Goal: Book appointment/travel/reservation

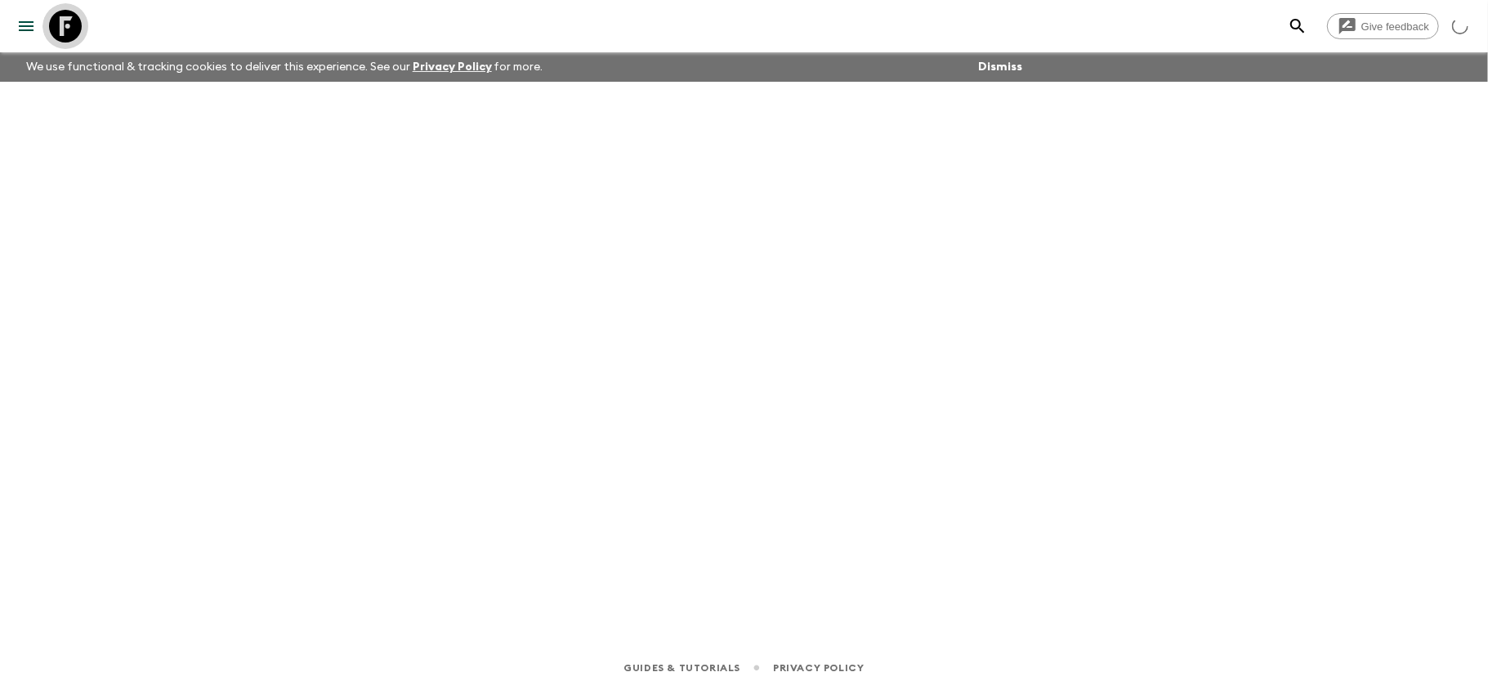
click at [52, 28] on icon at bounding box center [65, 26] width 33 height 33
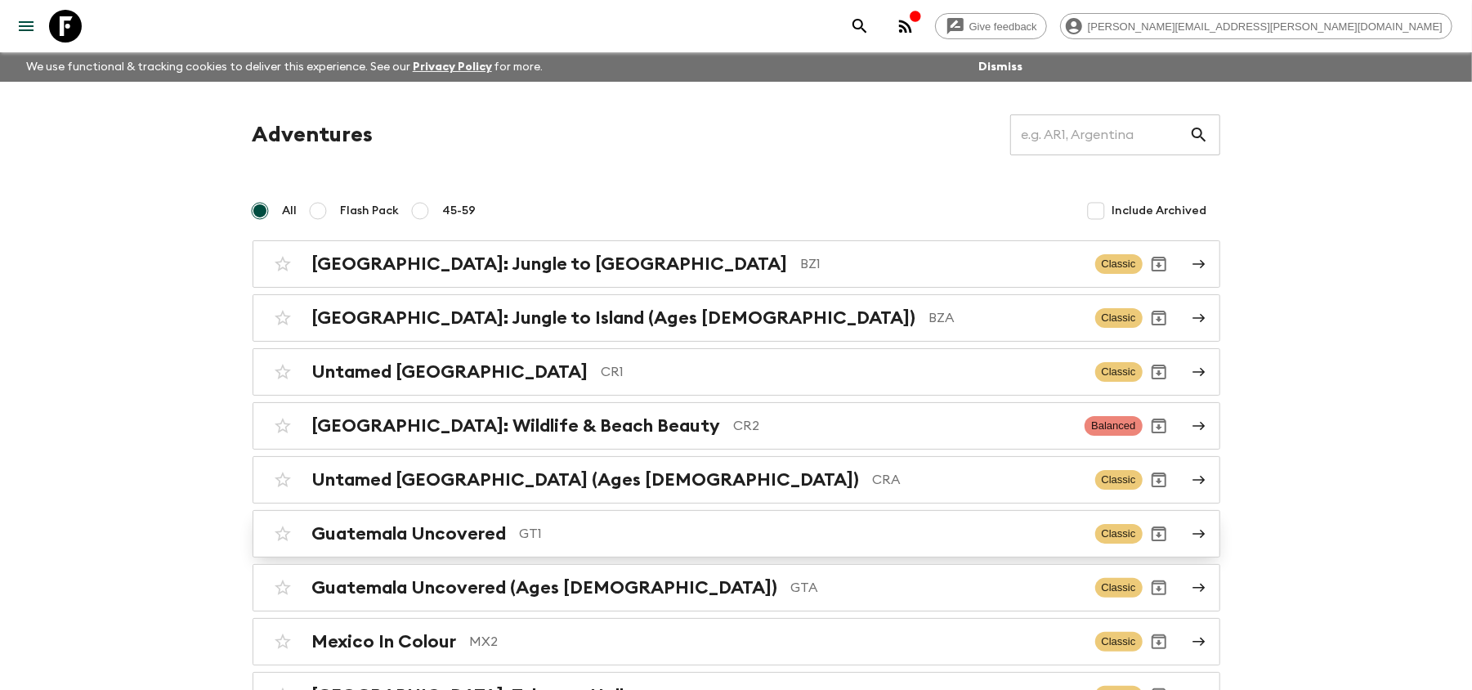
click at [644, 553] on link "Guatemala Uncovered GT1 Classic" at bounding box center [735, 533] width 967 height 47
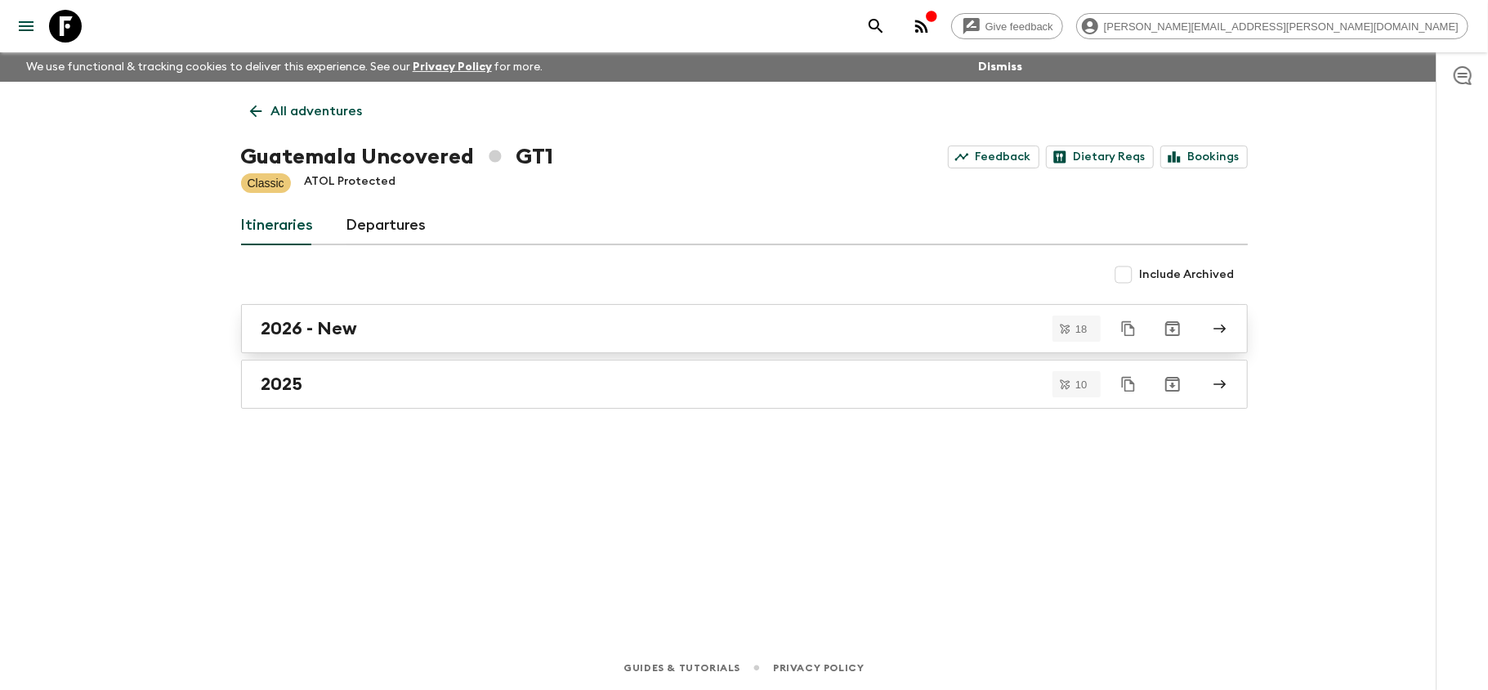
click at [701, 342] on link "2026 - New" at bounding box center [744, 328] width 1007 height 49
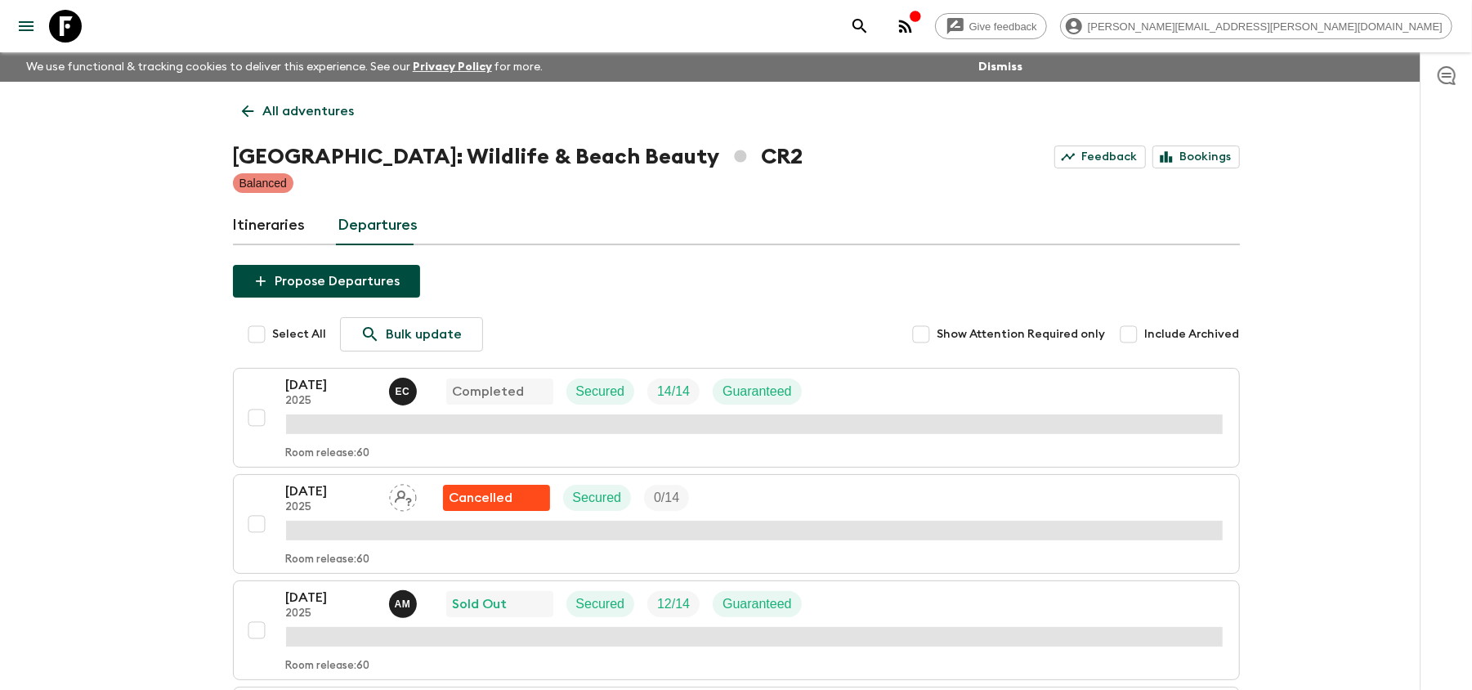
click at [263, 115] on p "All adventures" at bounding box center [309, 111] width 92 height 20
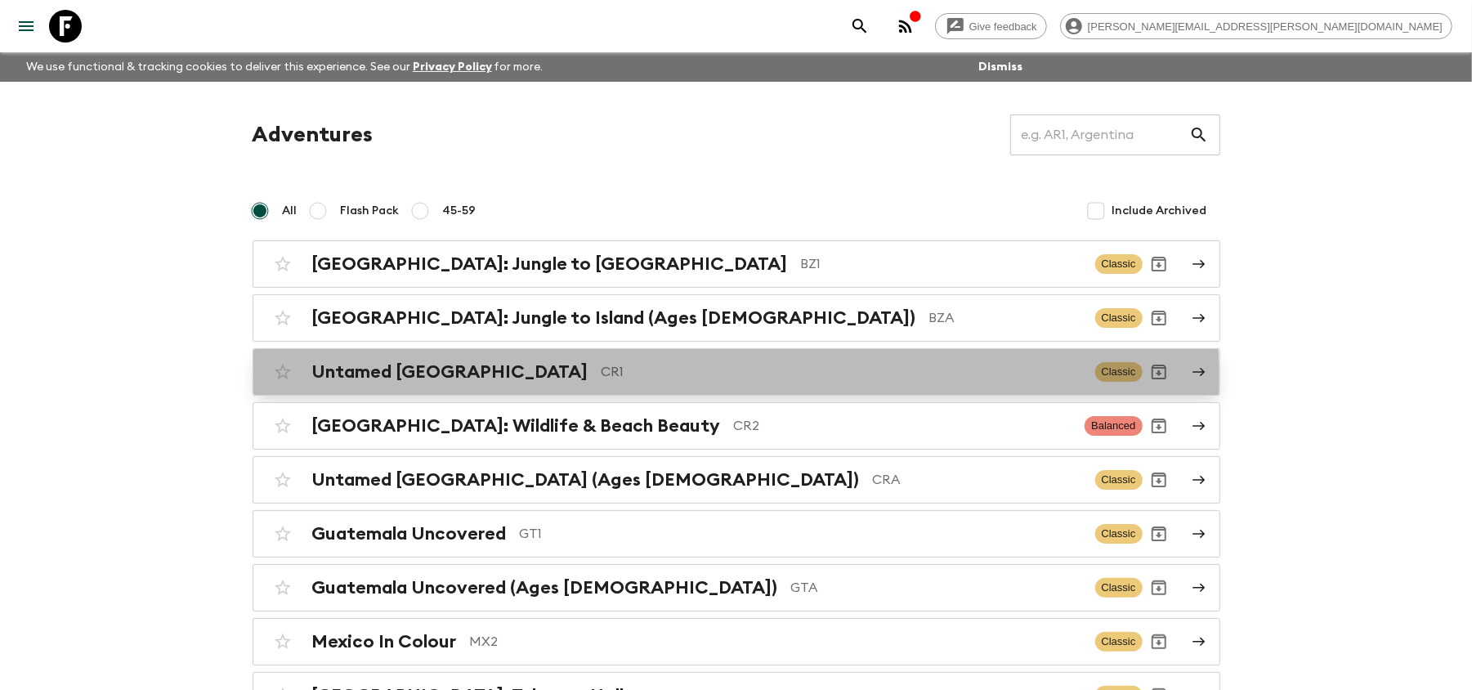
click at [652, 379] on p "CR1" at bounding box center [841, 372] width 480 height 20
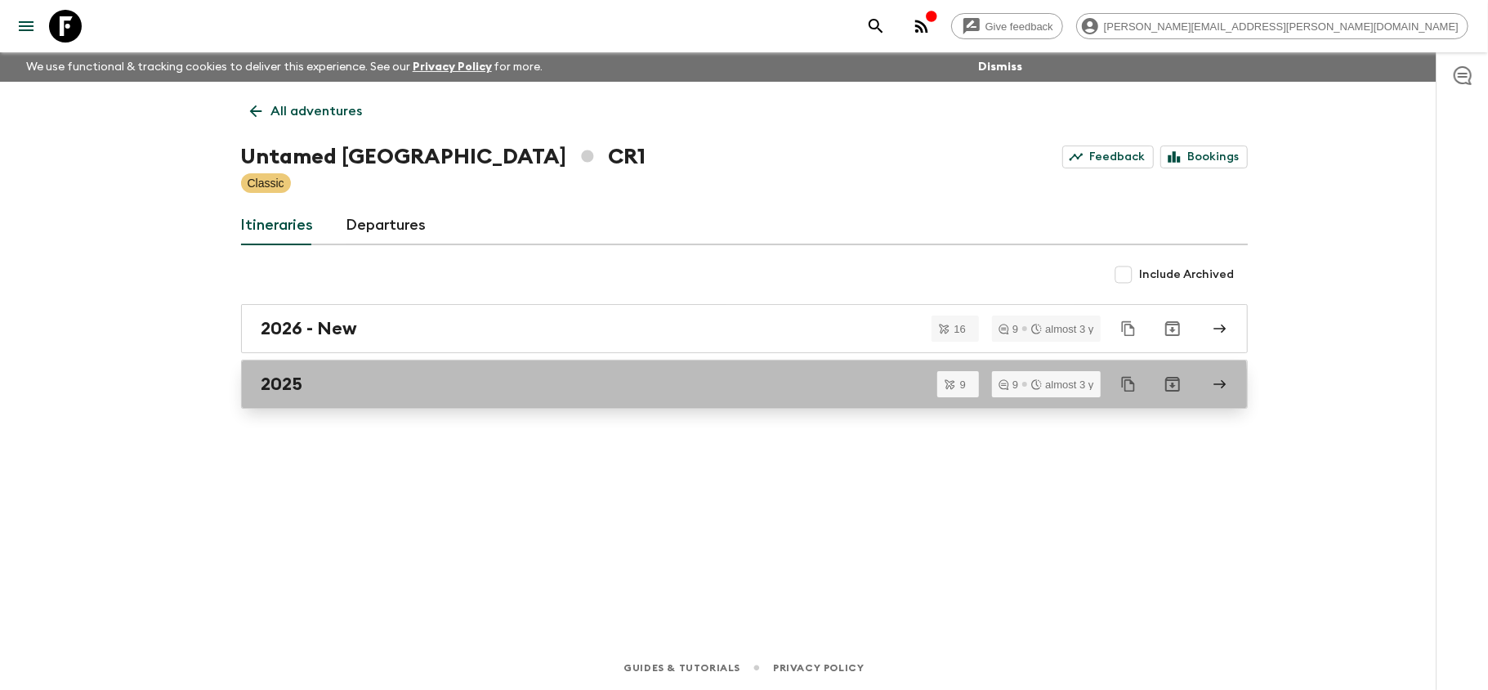
click at [730, 396] on link "2025" at bounding box center [744, 384] width 1007 height 49
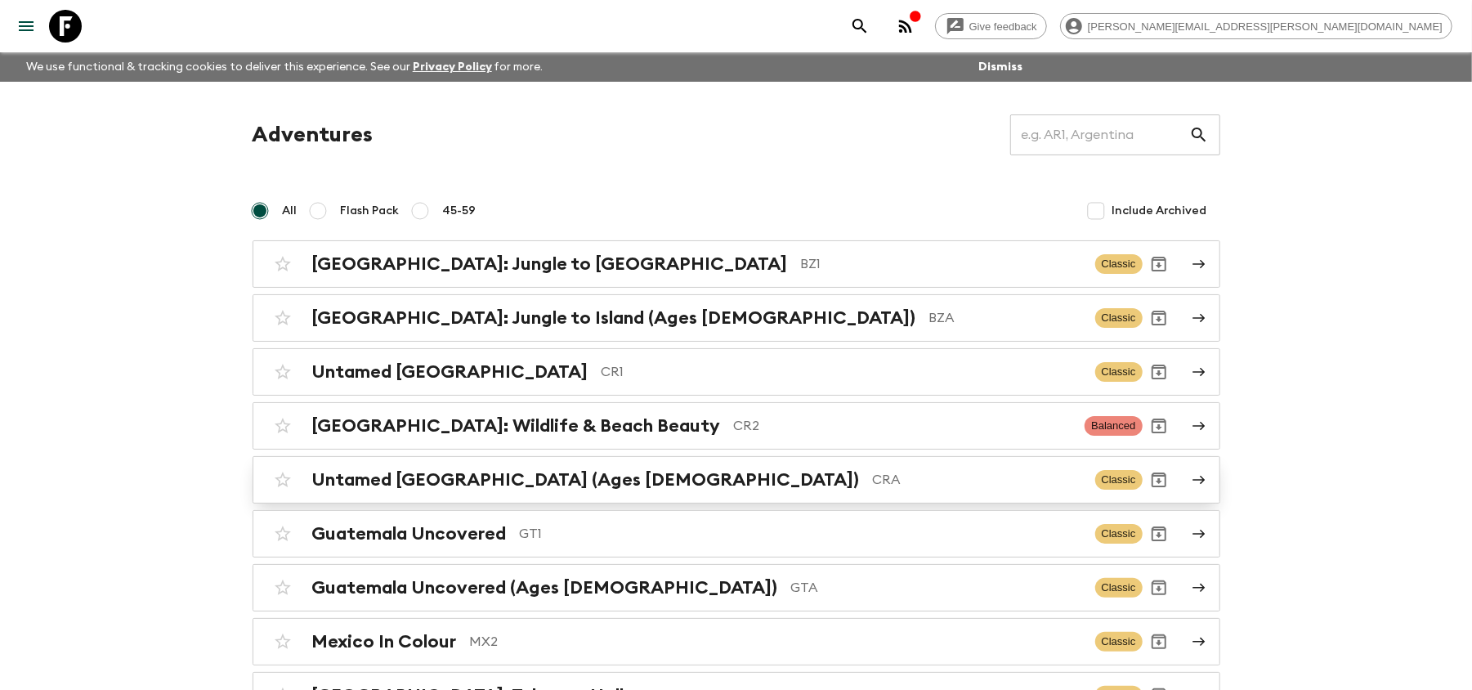
click at [873, 482] on p "CRA" at bounding box center [977, 480] width 209 height 20
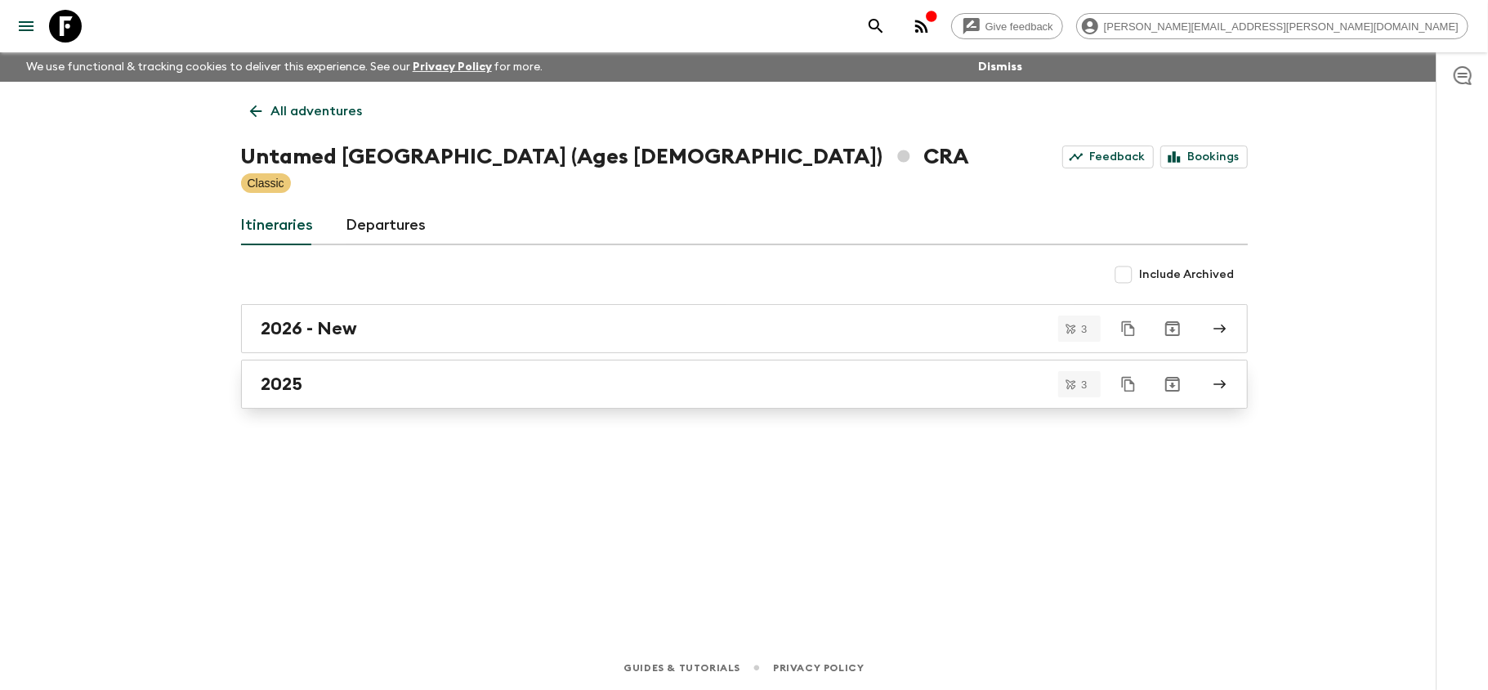
click at [529, 392] on div "2025" at bounding box center [728, 383] width 935 height 21
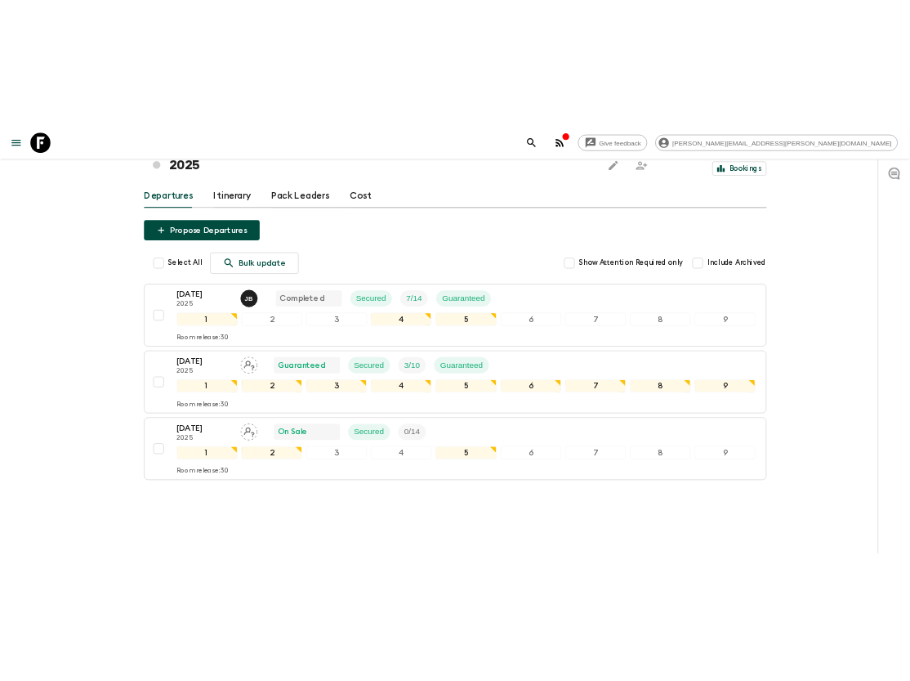
scroll to position [128, 0]
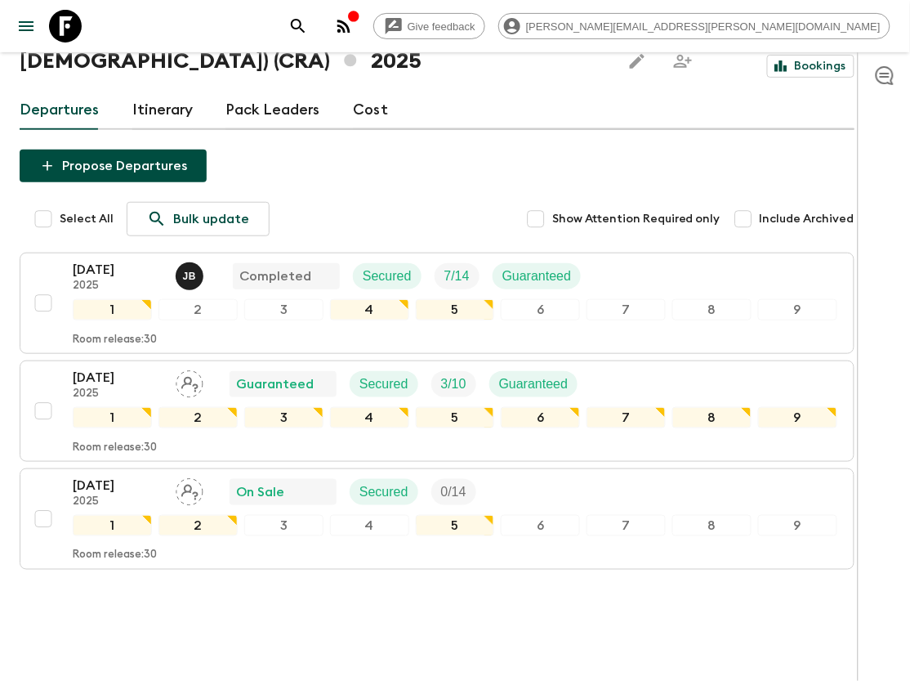
click at [80, 33] on icon at bounding box center [65, 26] width 33 height 33
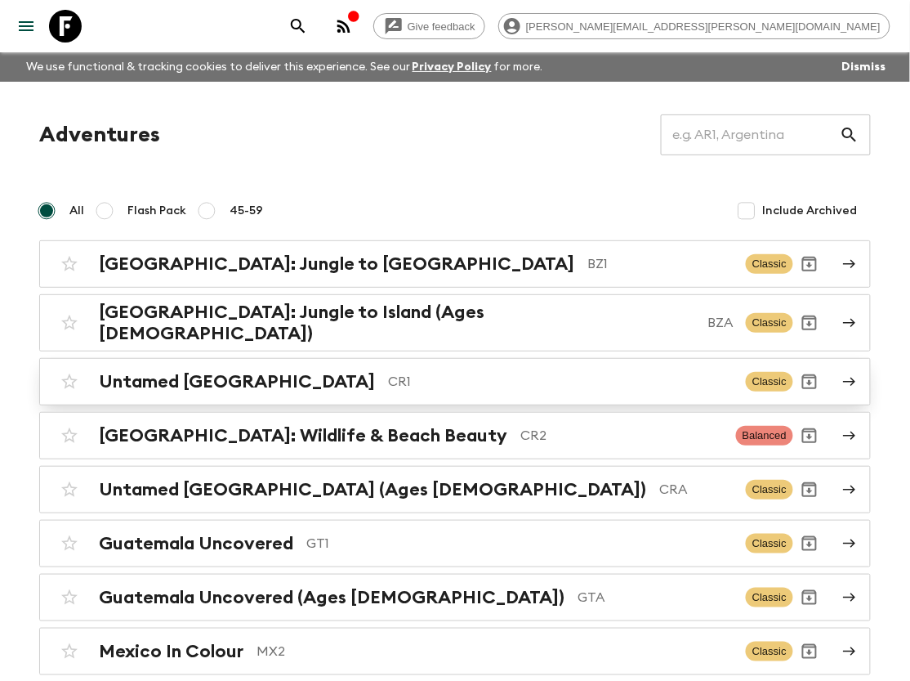
click at [399, 372] on p "CR1" at bounding box center [560, 382] width 345 height 20
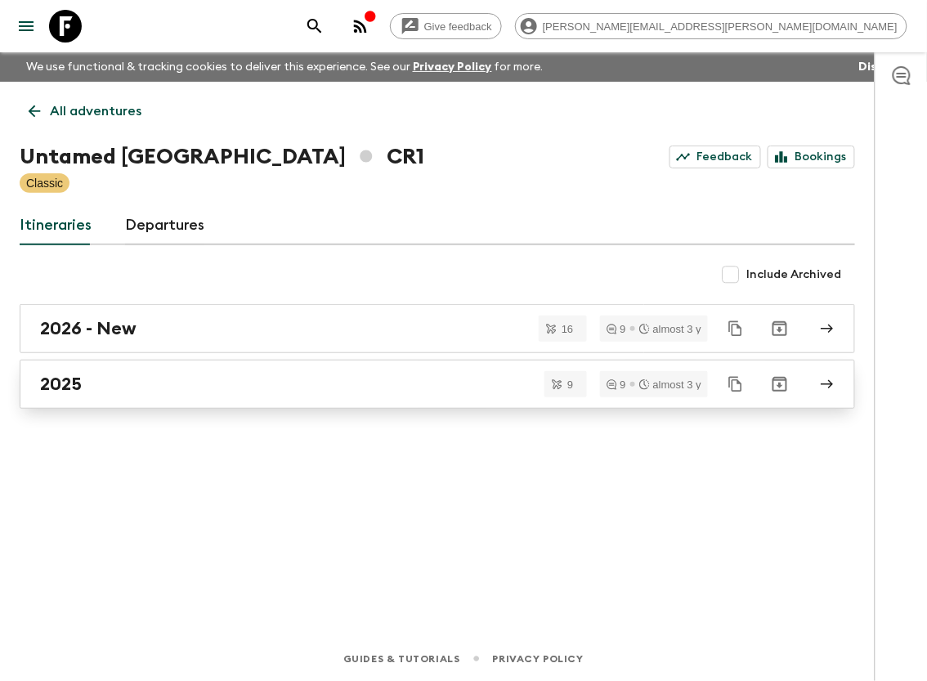
click at [343, 386] on div "2025" at bounding box center [421, 383] width 763 height 21
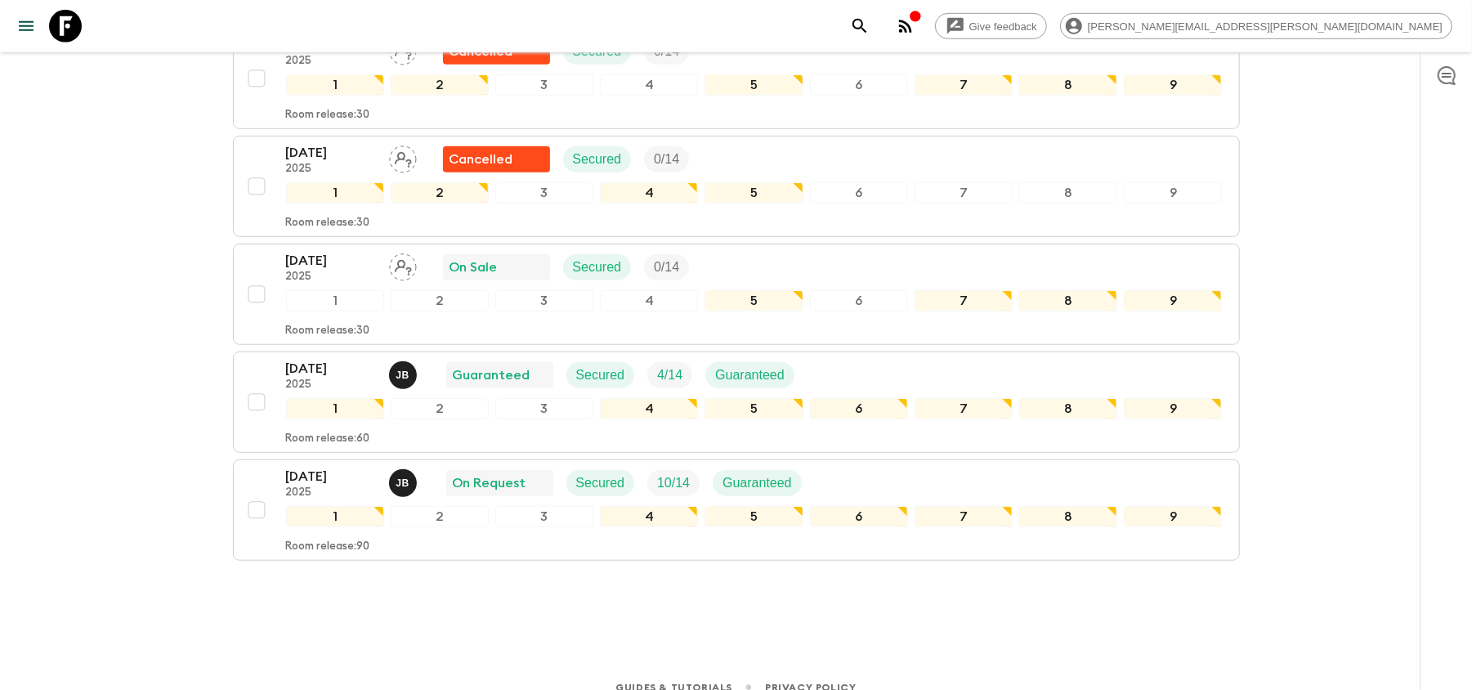
scroll to position [762, 0]
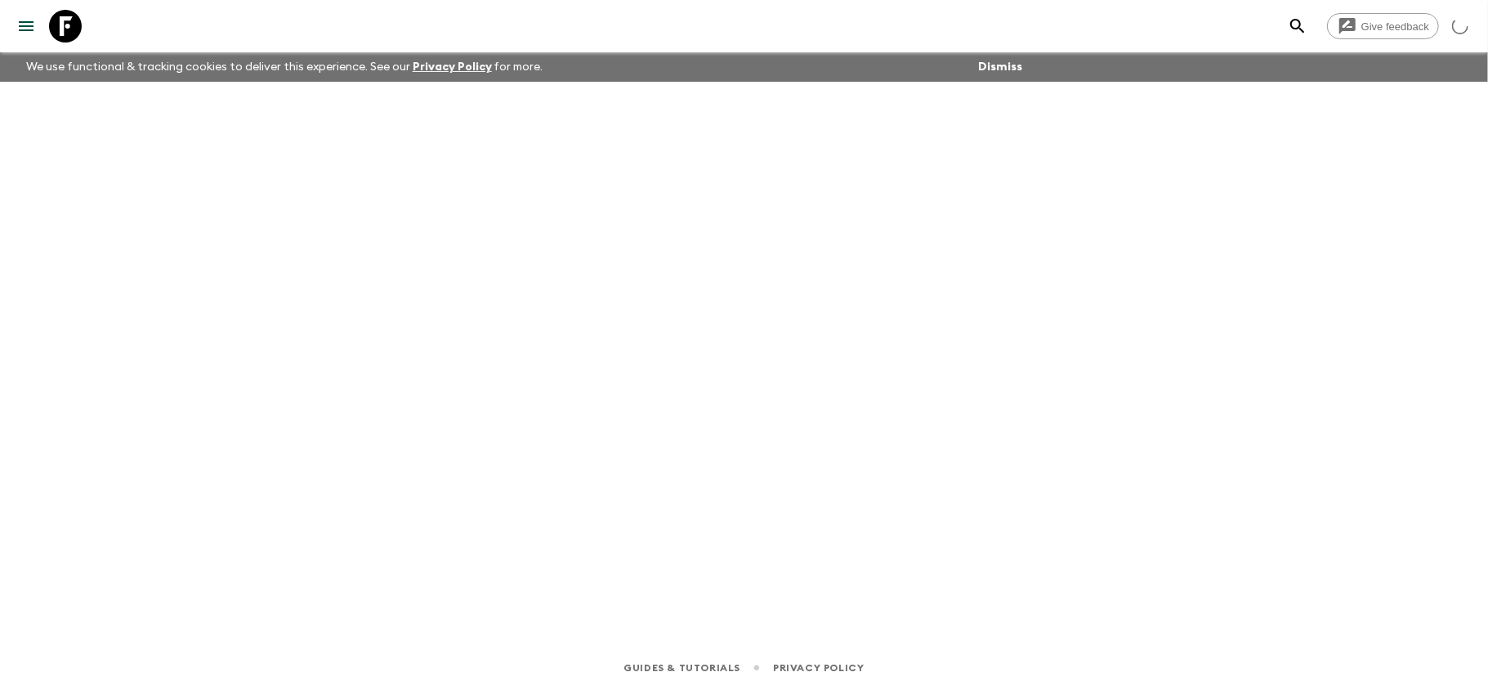
click at [69, 24] on icon at bounding box center [65, 26] width 33 height 33
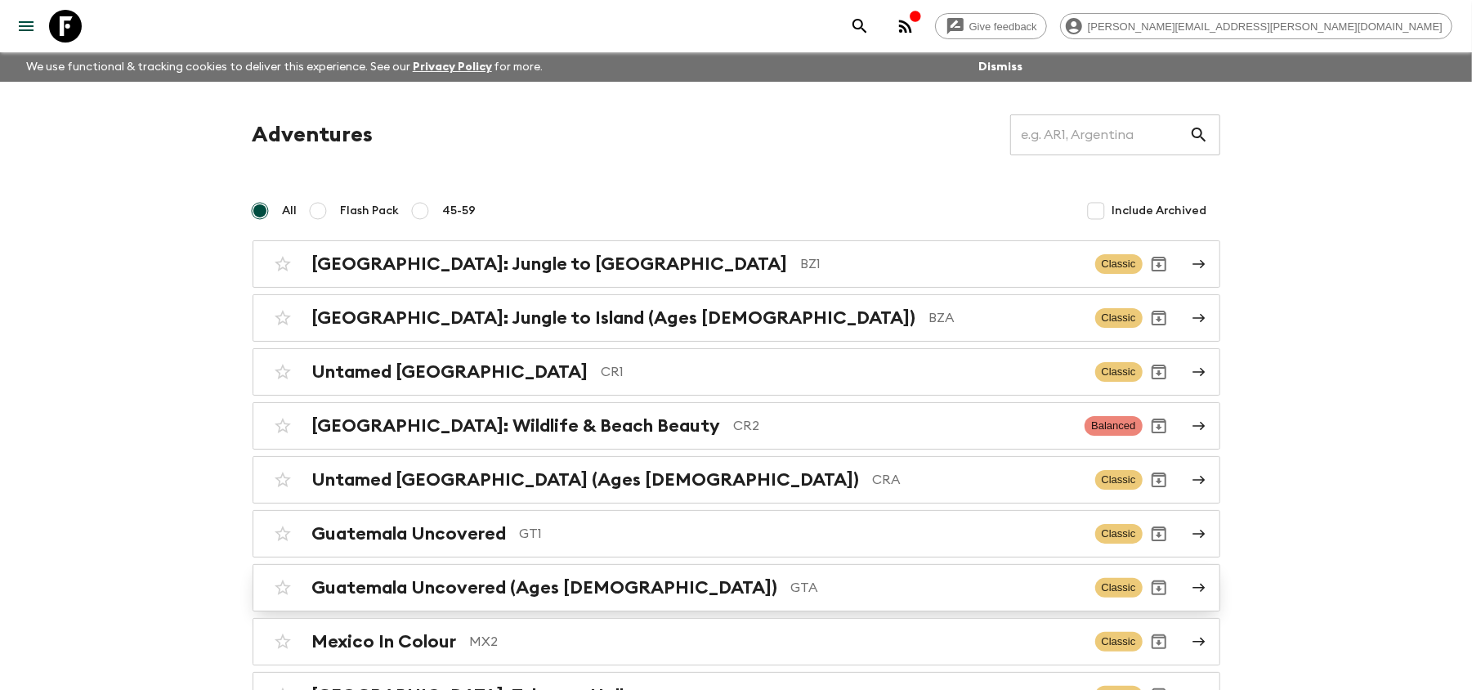
click at [791, 593] on p "GTA" at bounding box center [936, 588] width 291 height 20
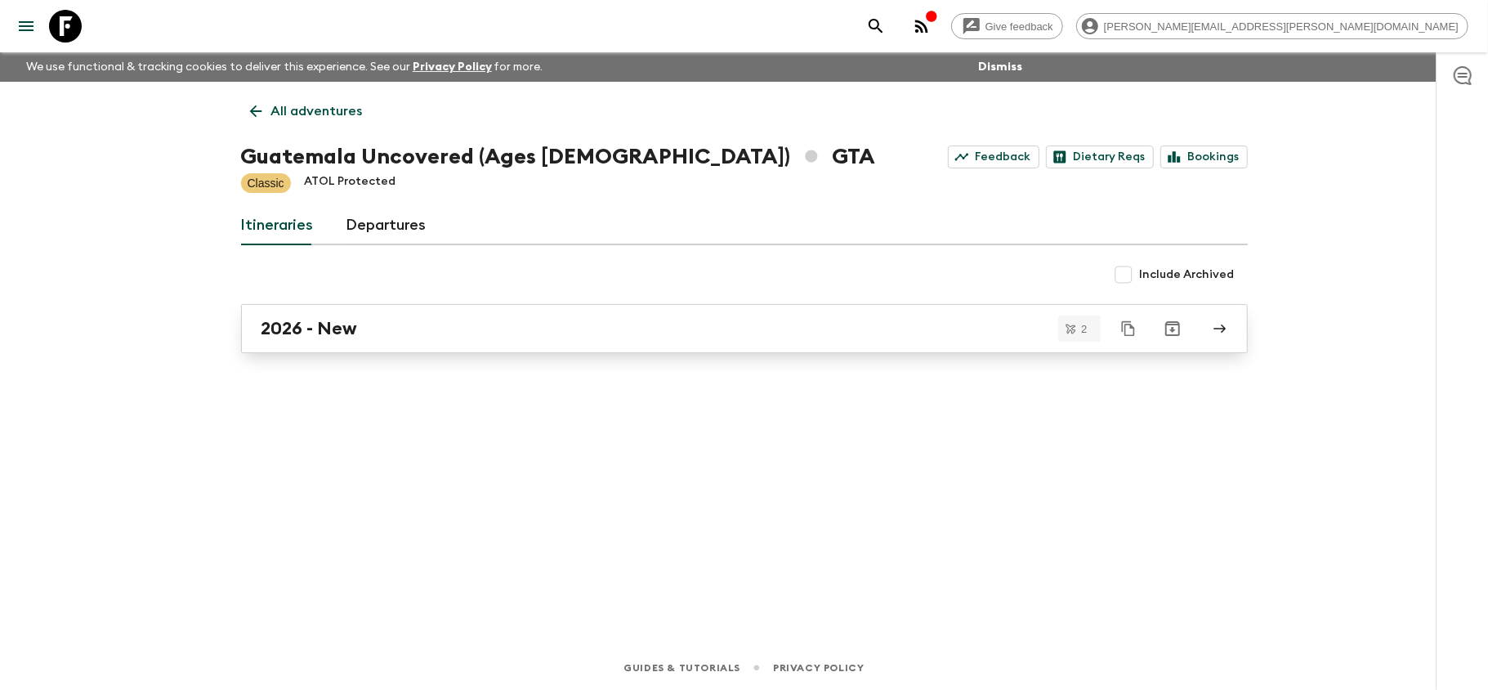
click at [491, 322] on div "2026 - New" at bounding box center [728, 328] width 935 height 21
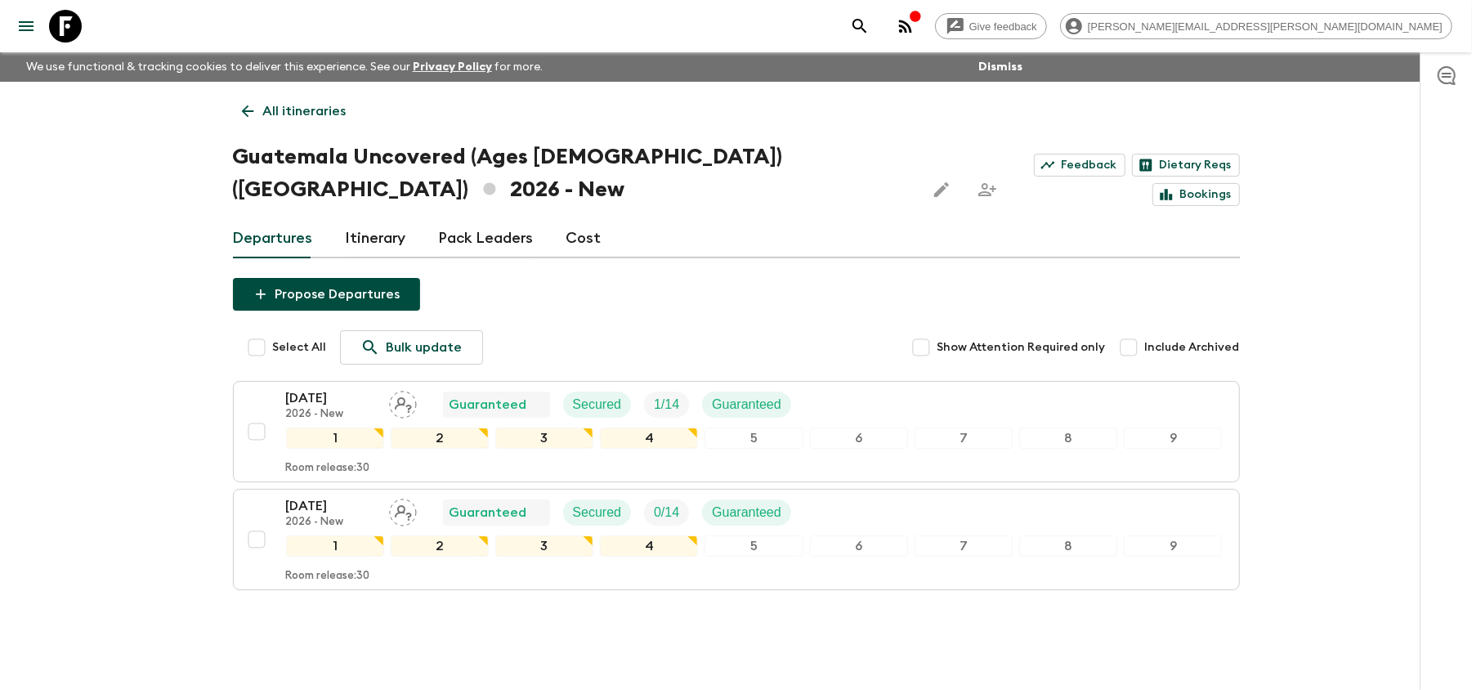
scroll to position [20, 0]
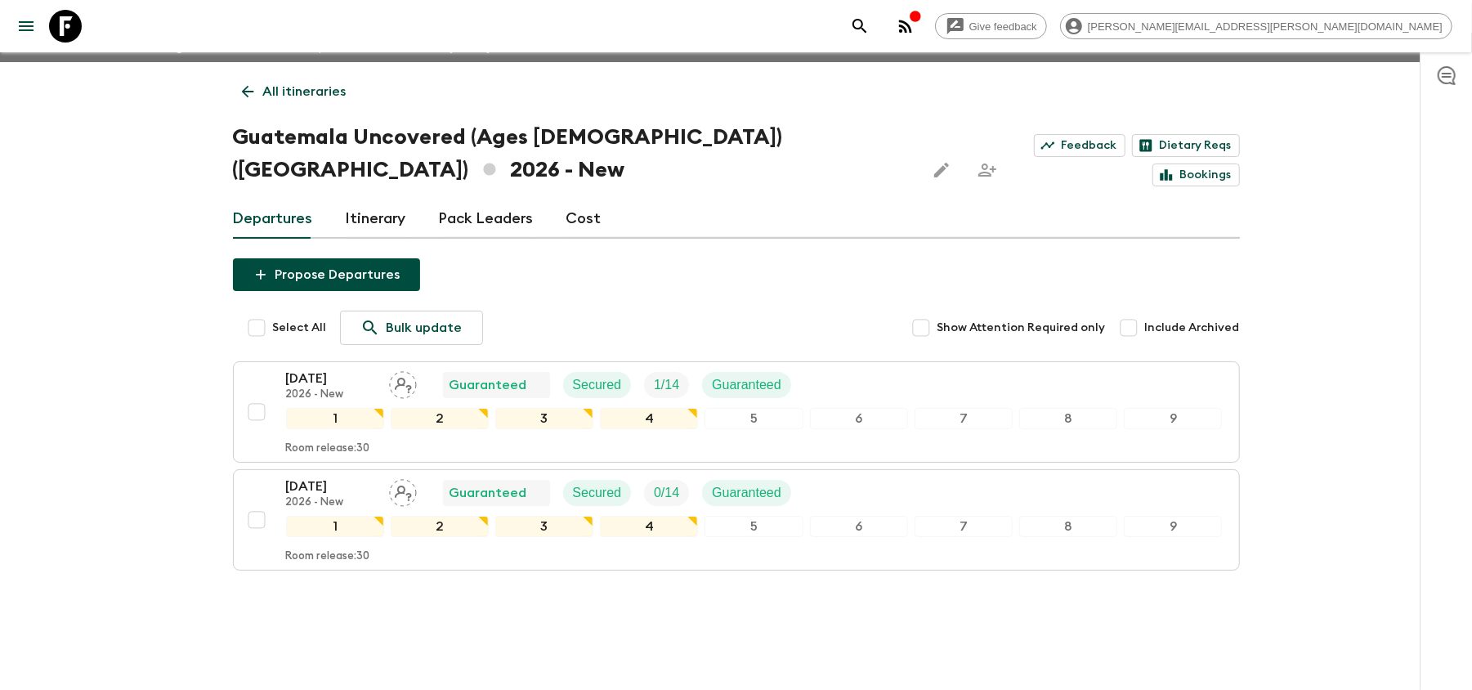
click at [306, 101] on link "All itineraries" at bounding box center [294, 91] width 123 height 33
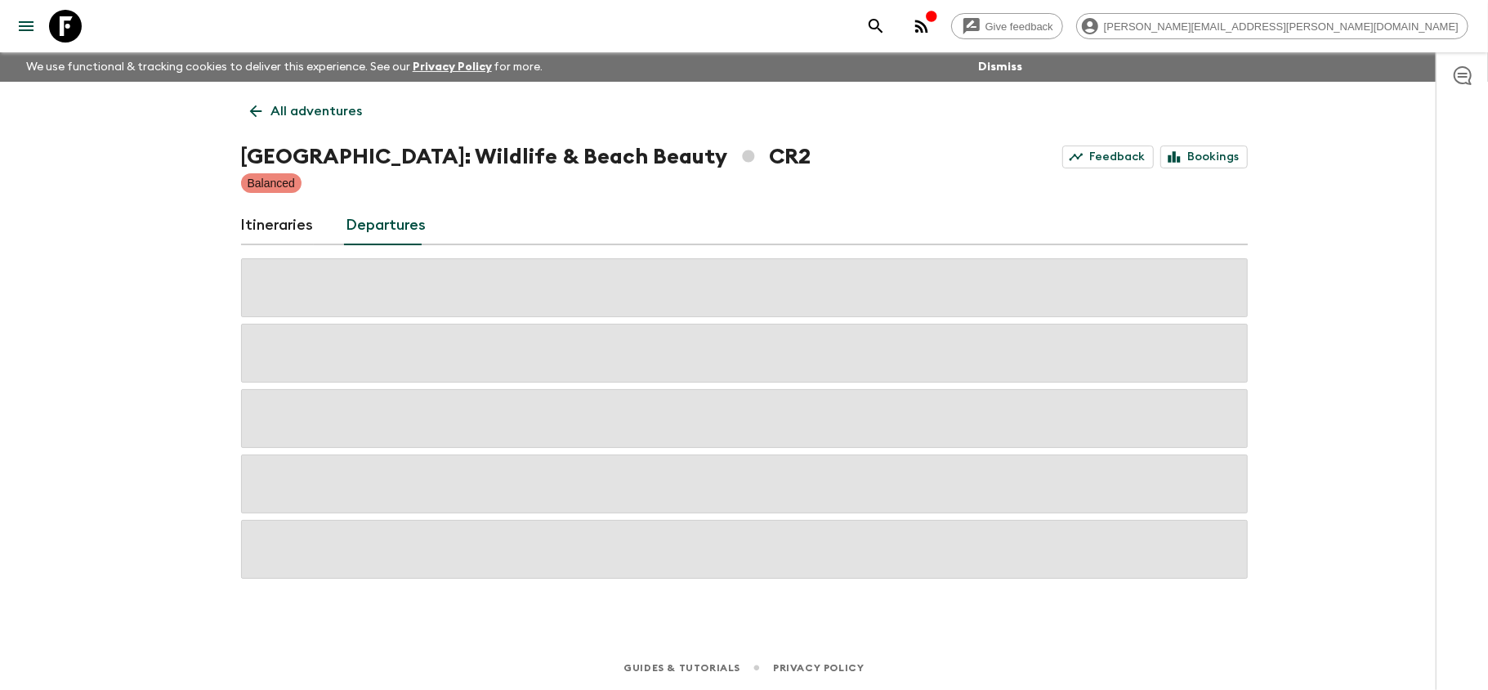
click at [62, 26] on icon at bounding box center [65, 26] width 33 height 33
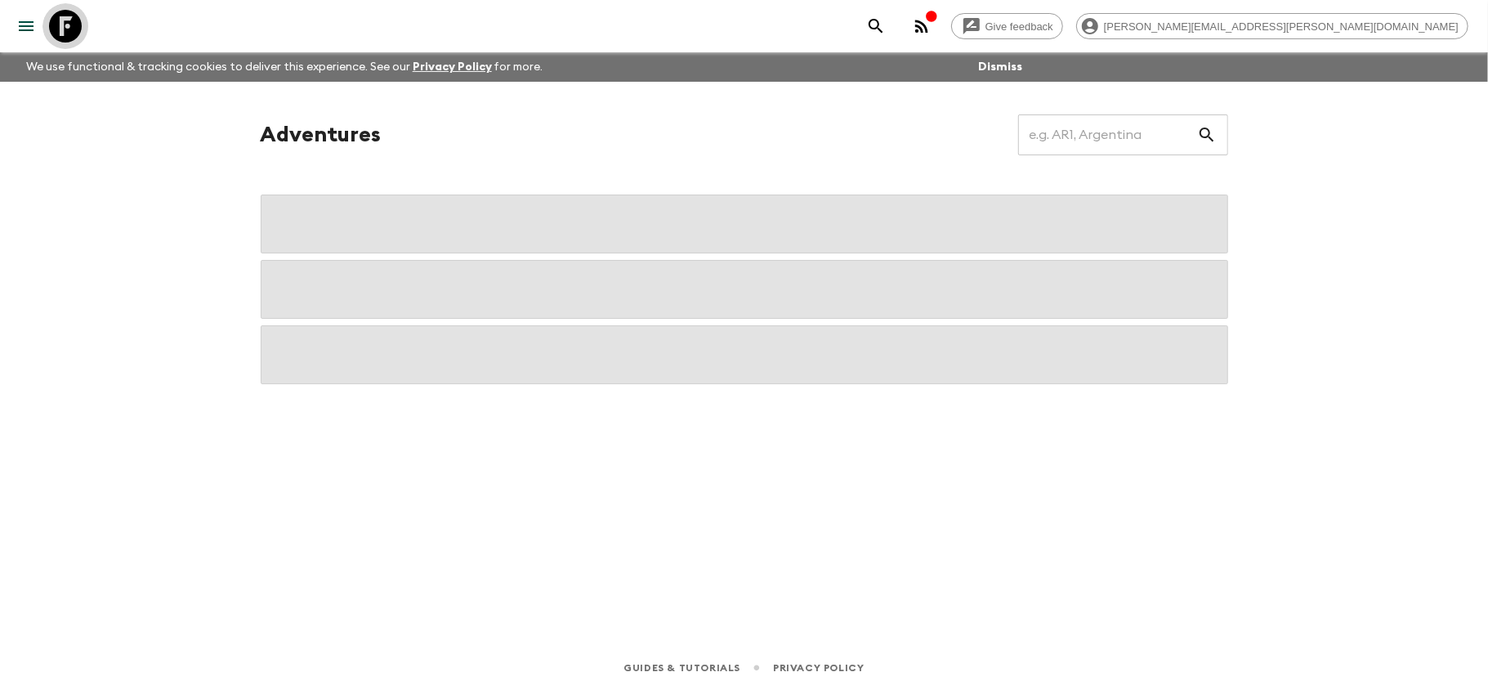
click at [64, 28] on icon at bounding box center [65, 26] width 33 height 33
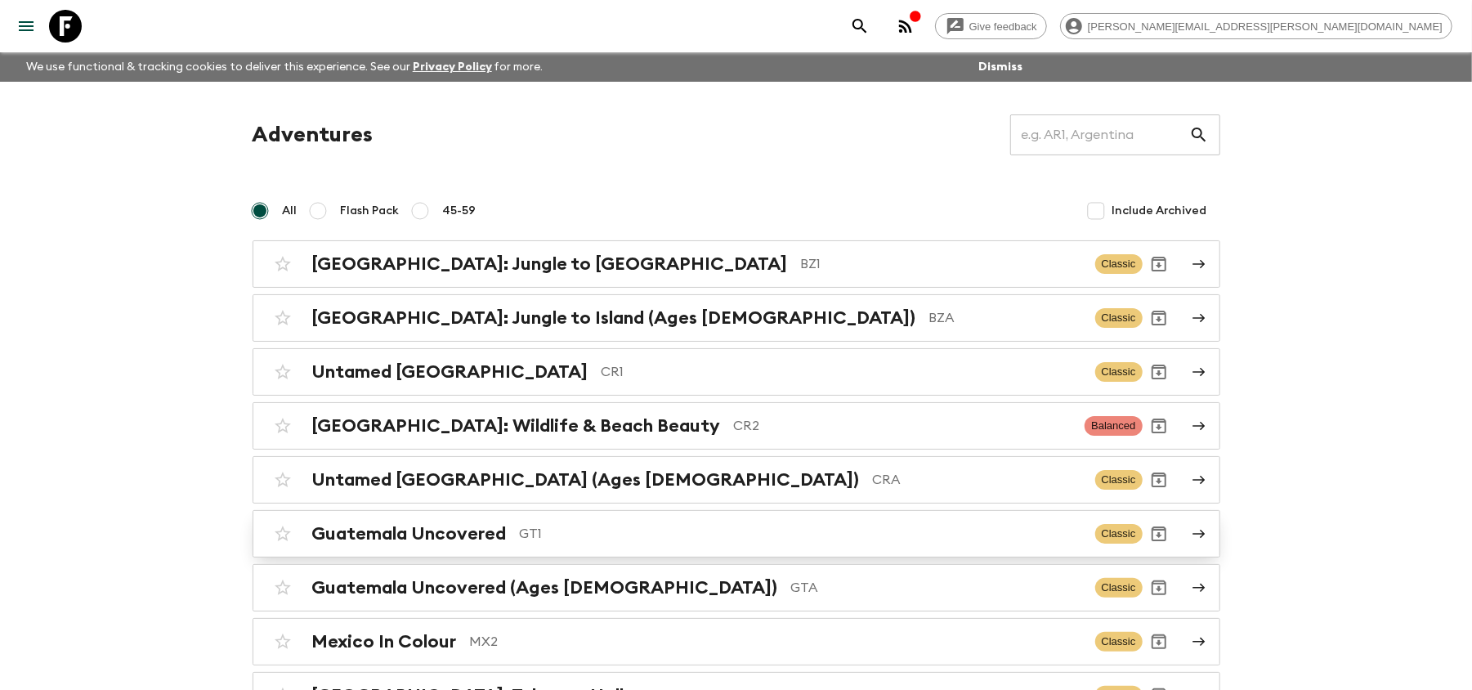
click at [677, 533] on p "GT1" at bounding box center [801, 534] width 562 height 20
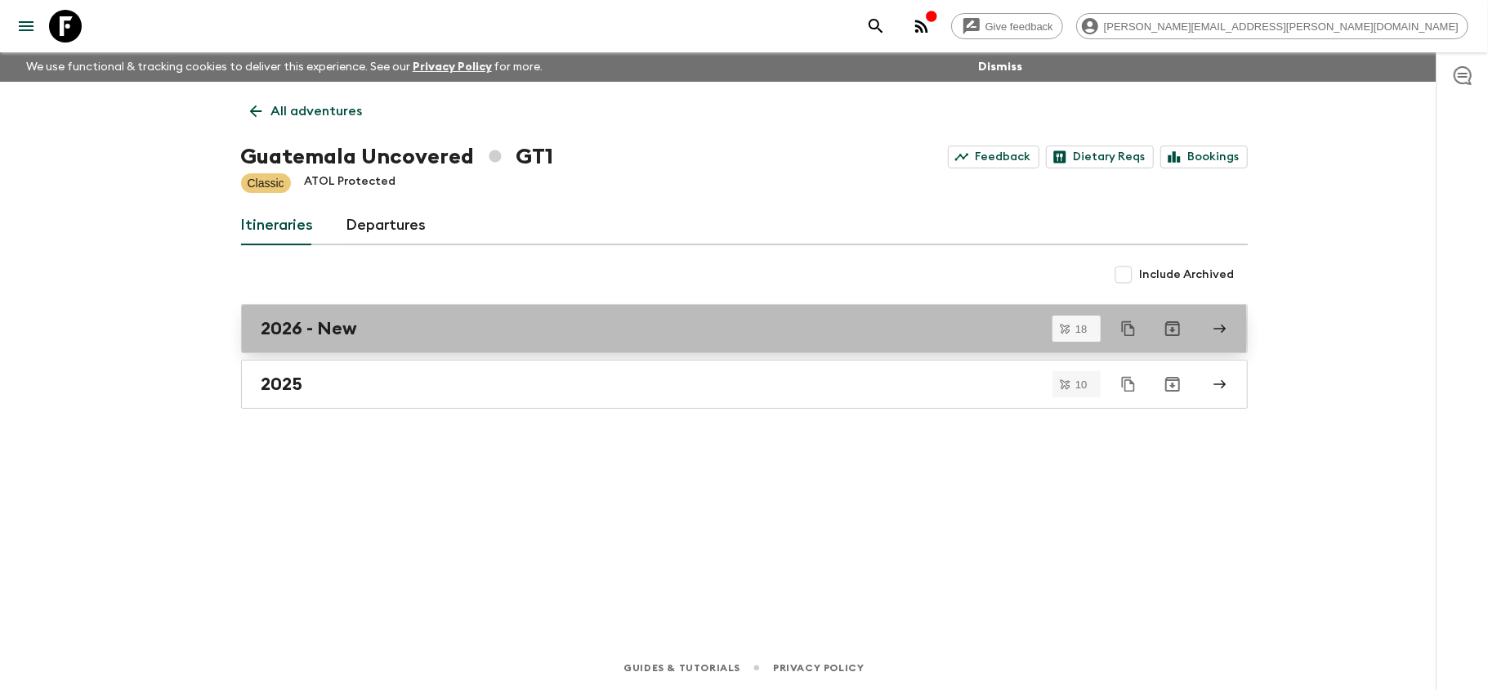
click at [476, 331] on div "2026 - New" at bounding box center [728, 328] width 935 height 21
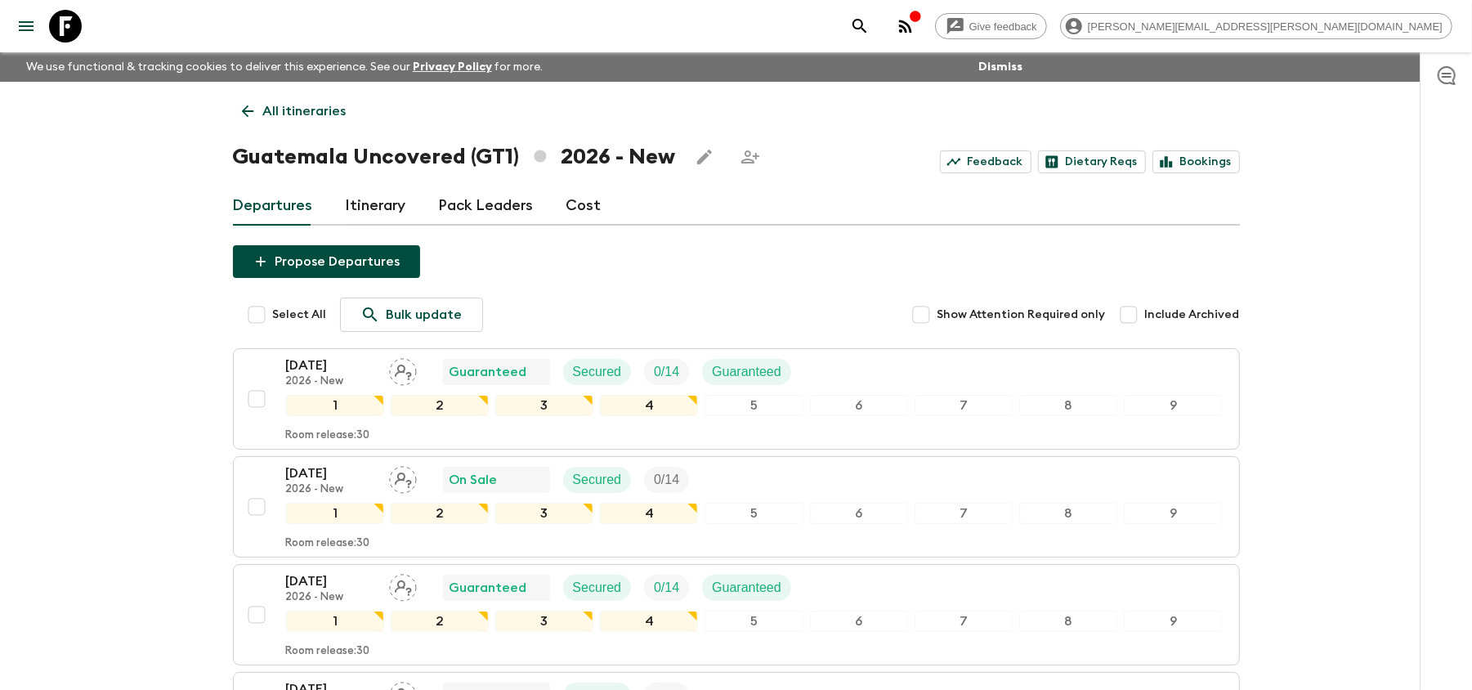
scroll to position [544, 0]
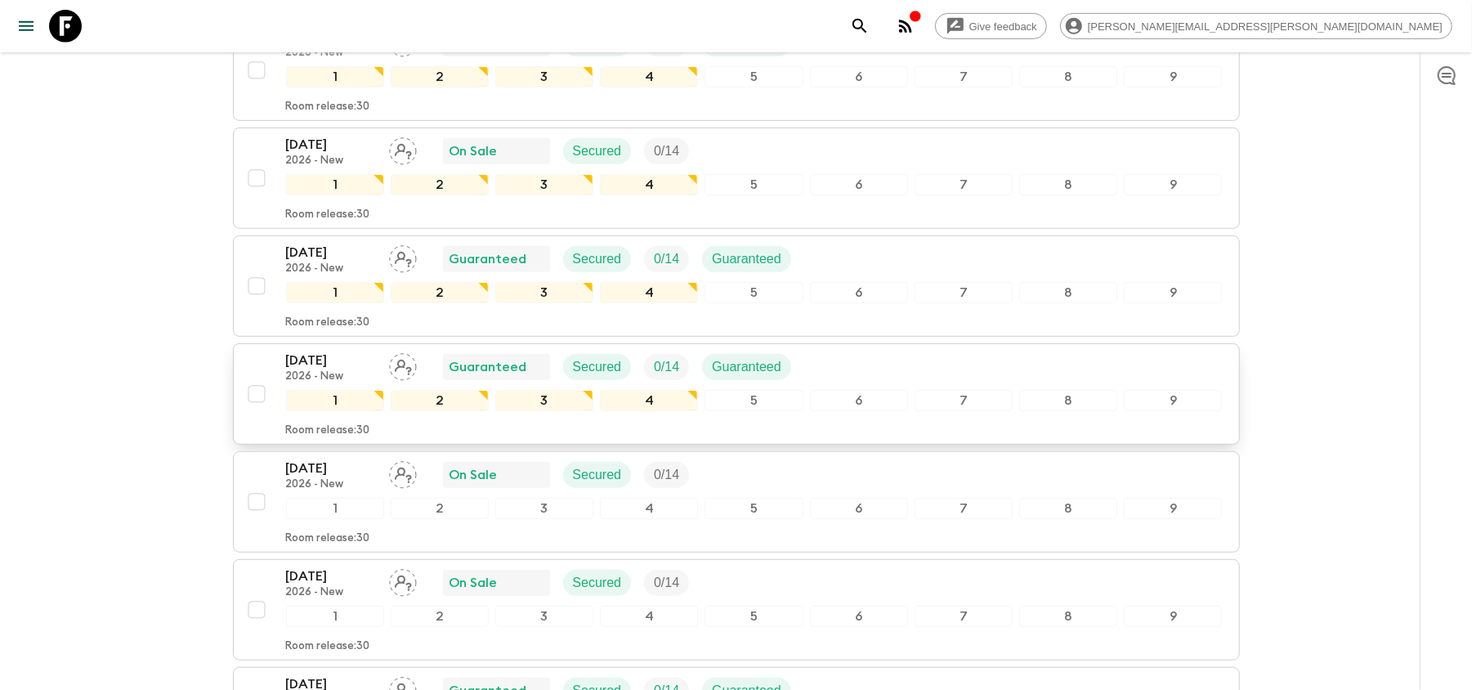
click at [343, 370] on p "[DATE]" at bounding box center [331, 361] width 90 height 20
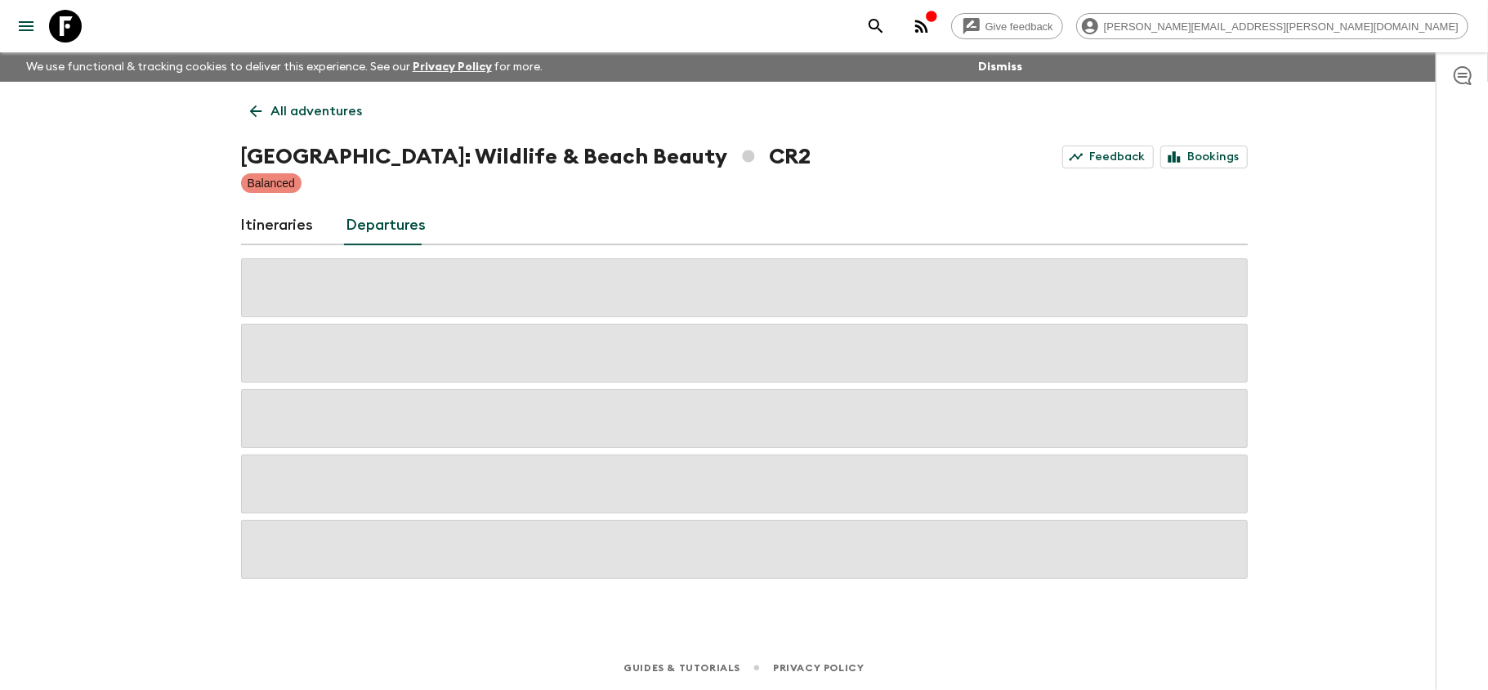
click at [60, 27] on icon at bounding box center [65, 26] width 33 height 33
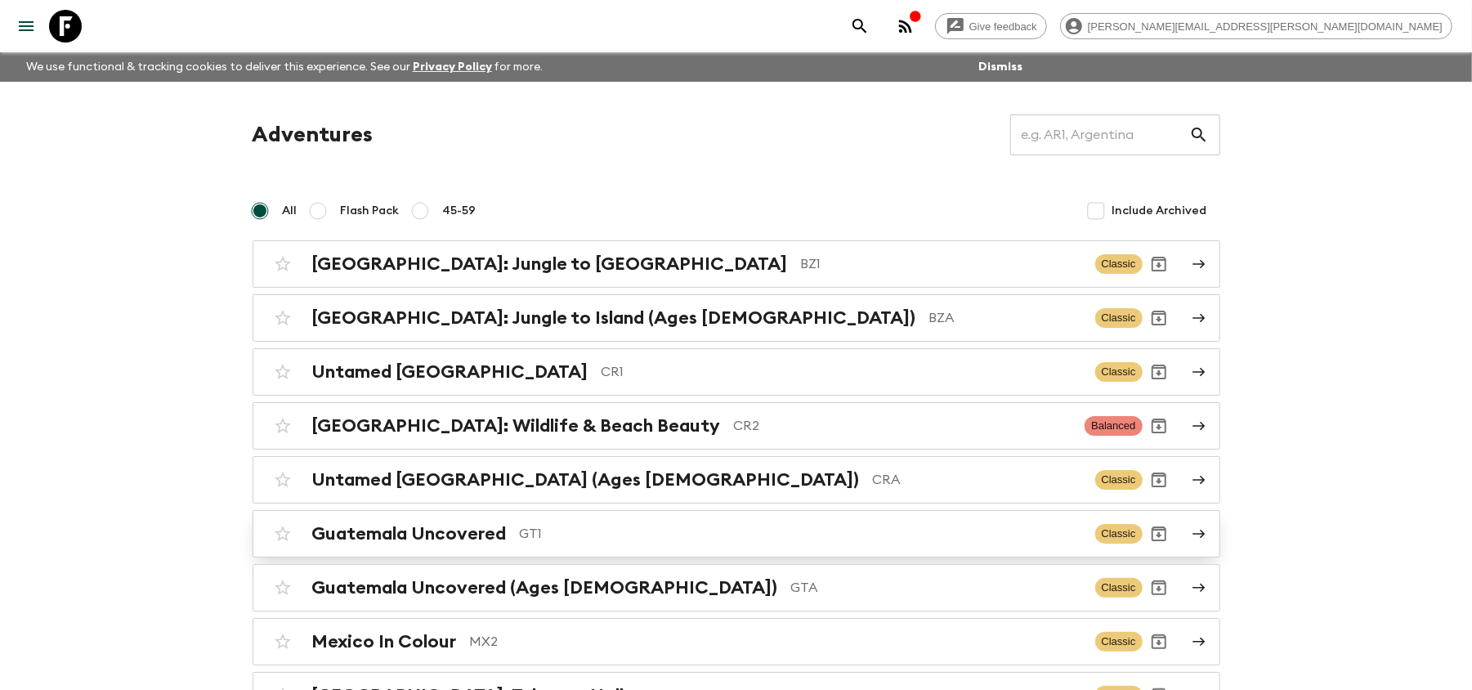
click at [647, 533] on p "GT1" at bounding box center [801, 534] width 562 height 20
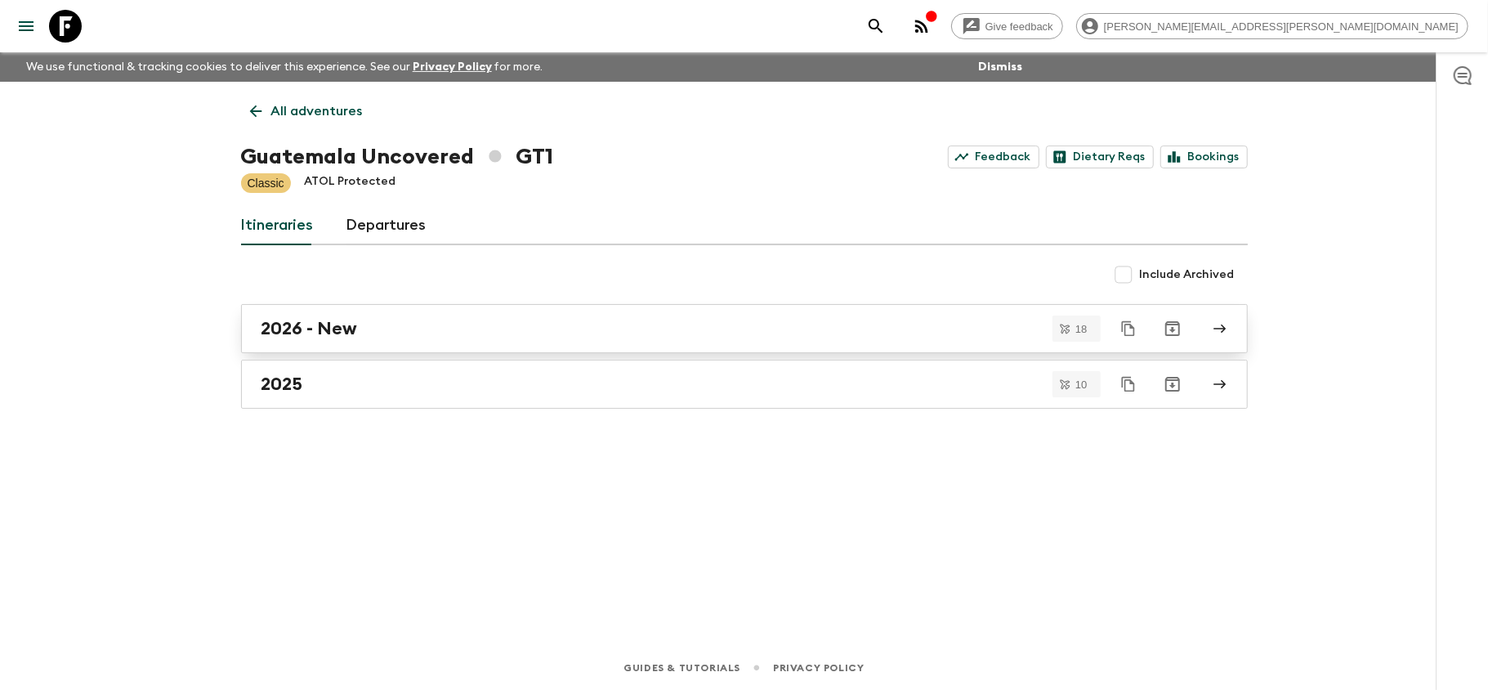
click at [658, 337] on div "2026 - New" at bounding box center [728, 328] width 935 height 21
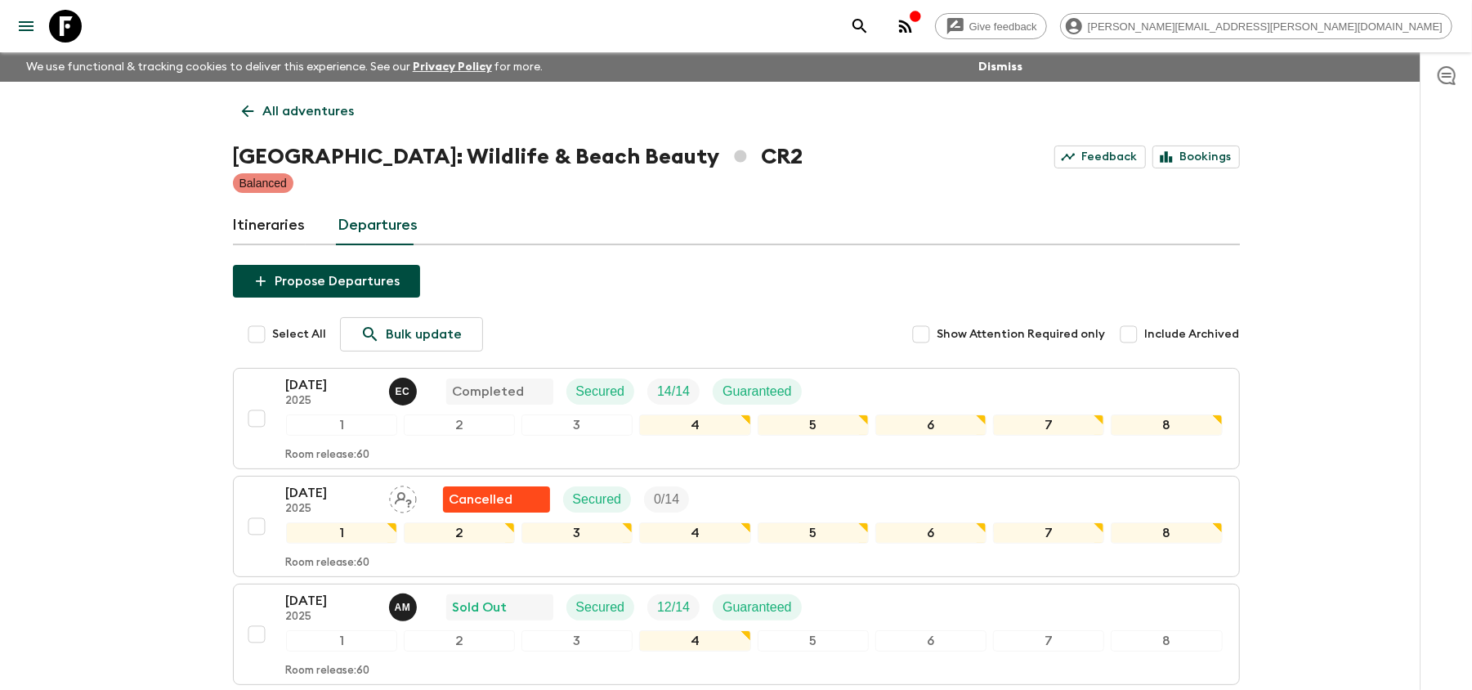
click at [67, 21] on icon at bounding box center [65, 26] width 33 height 33
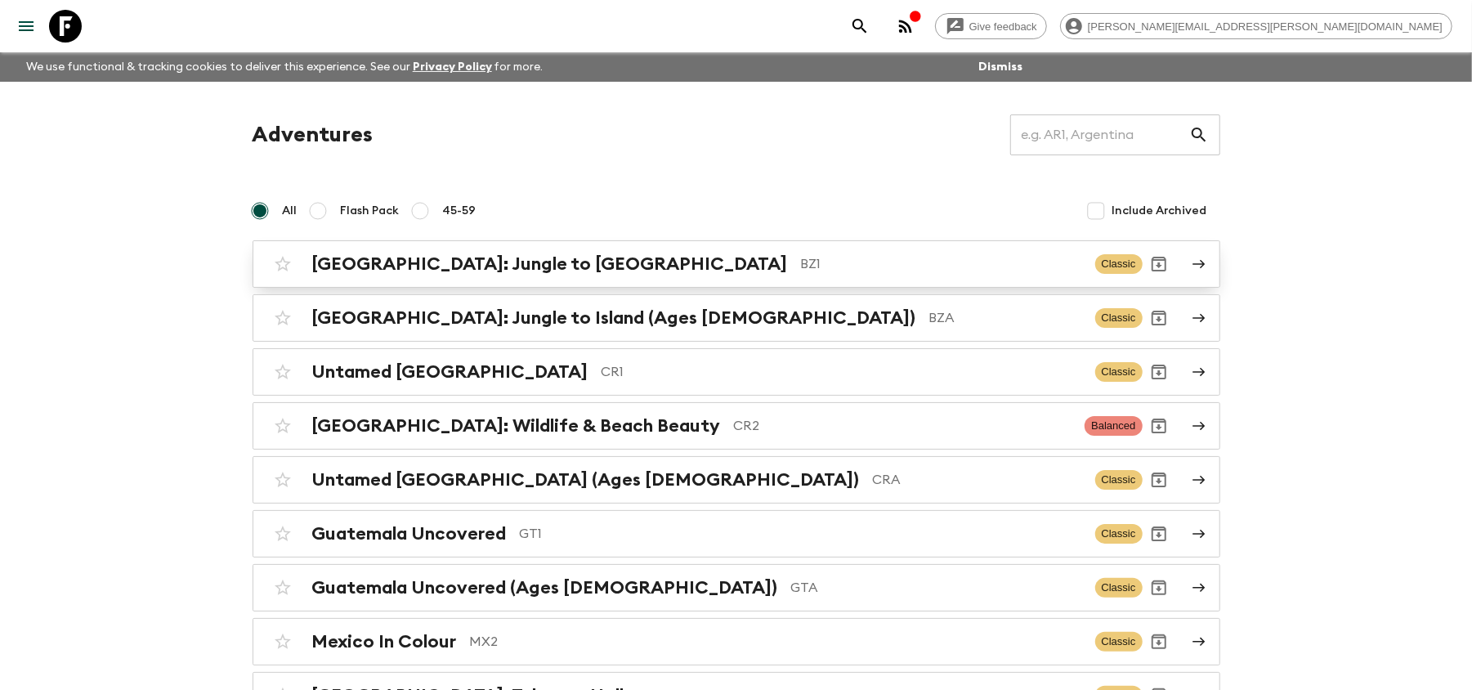
click at [801, 270] on p "BZ1" at bounding box center [941, 264] width 281 height 20
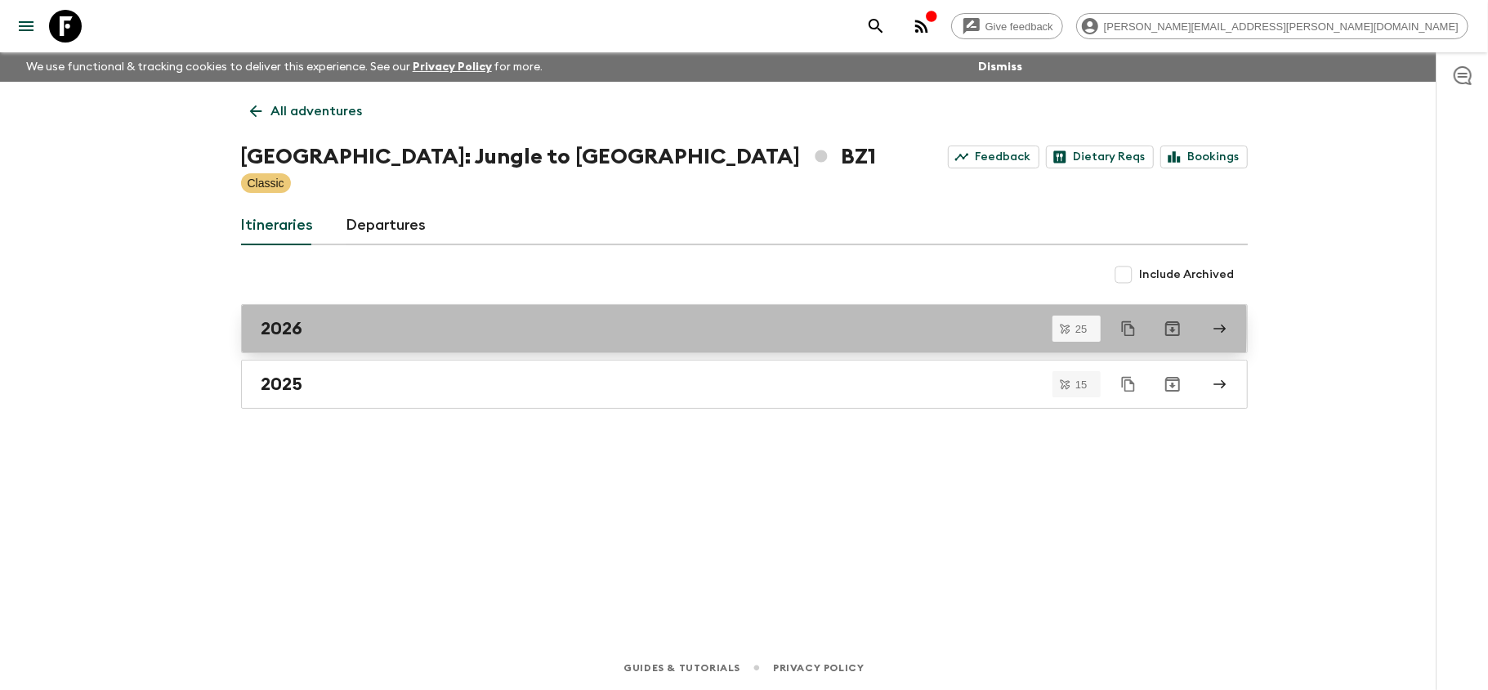
click at [552, 324] on div "2026" at bounding box center [728, 328] width 935 height 21
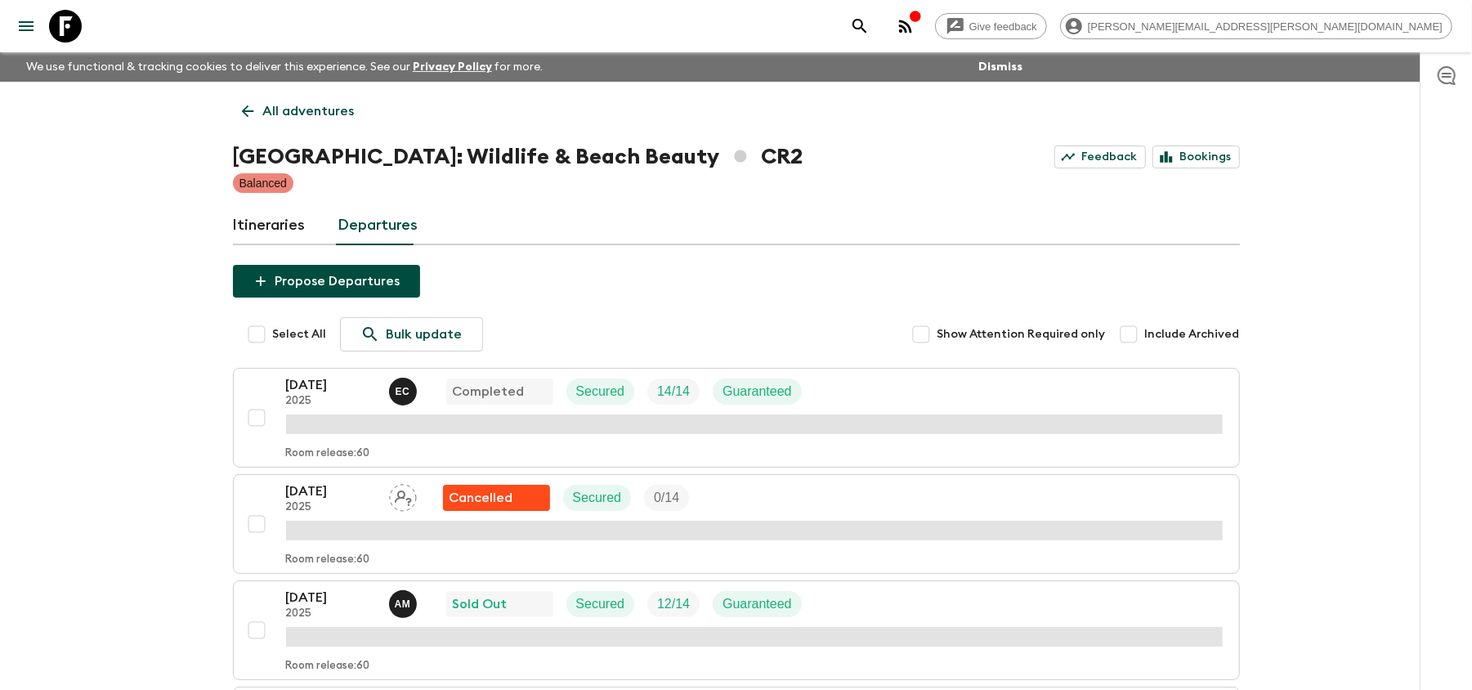
click at [66, 20] on icon at bounding box center [65, 26] width 33 height 33
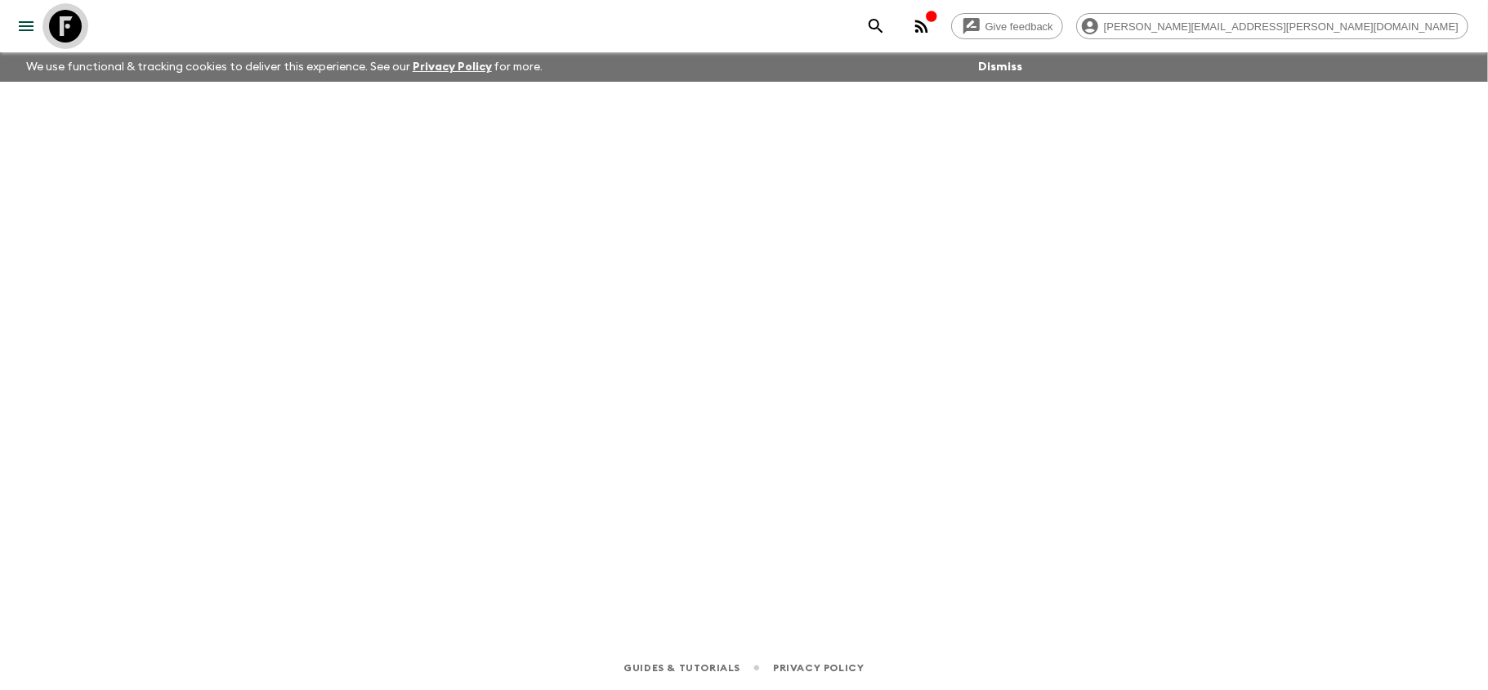
click at [69, 26] on icon at bounding box center [65, 26] width 33 height 33
click at [59, 24] on icon at bounding box center [65, 26] width 33 height 33
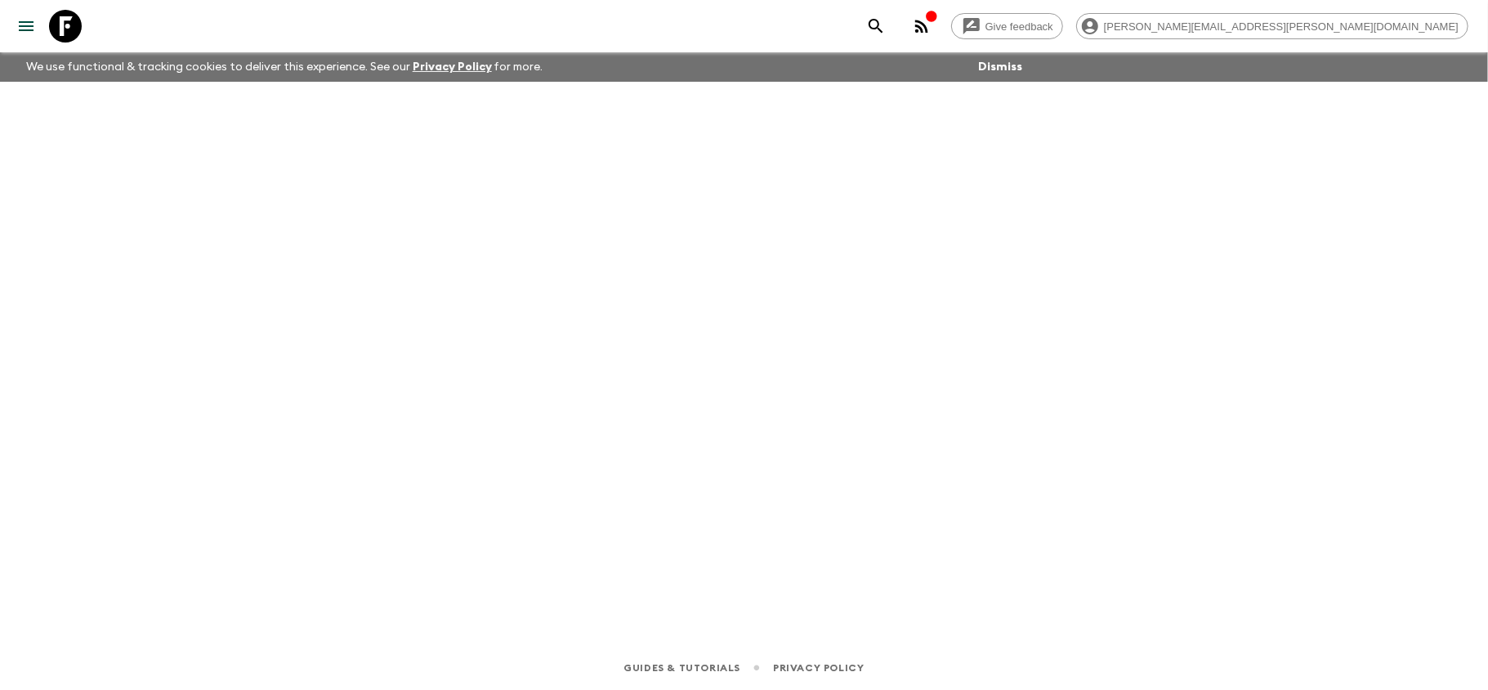
click at [69, 18] on icon at bounding box center [65, 26] width 33 height 33
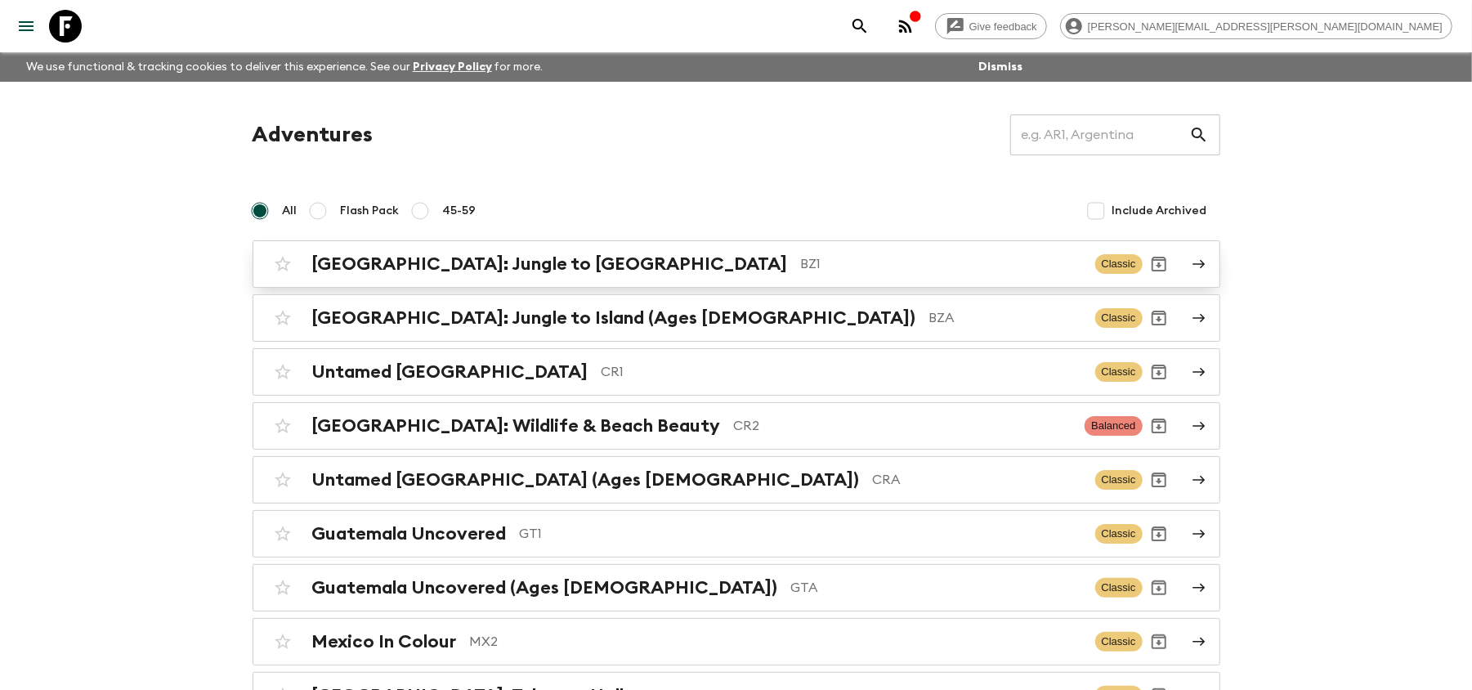
click at [801, 261] on p "BZ1" at bounding box center [941, 264] width 281 height 20
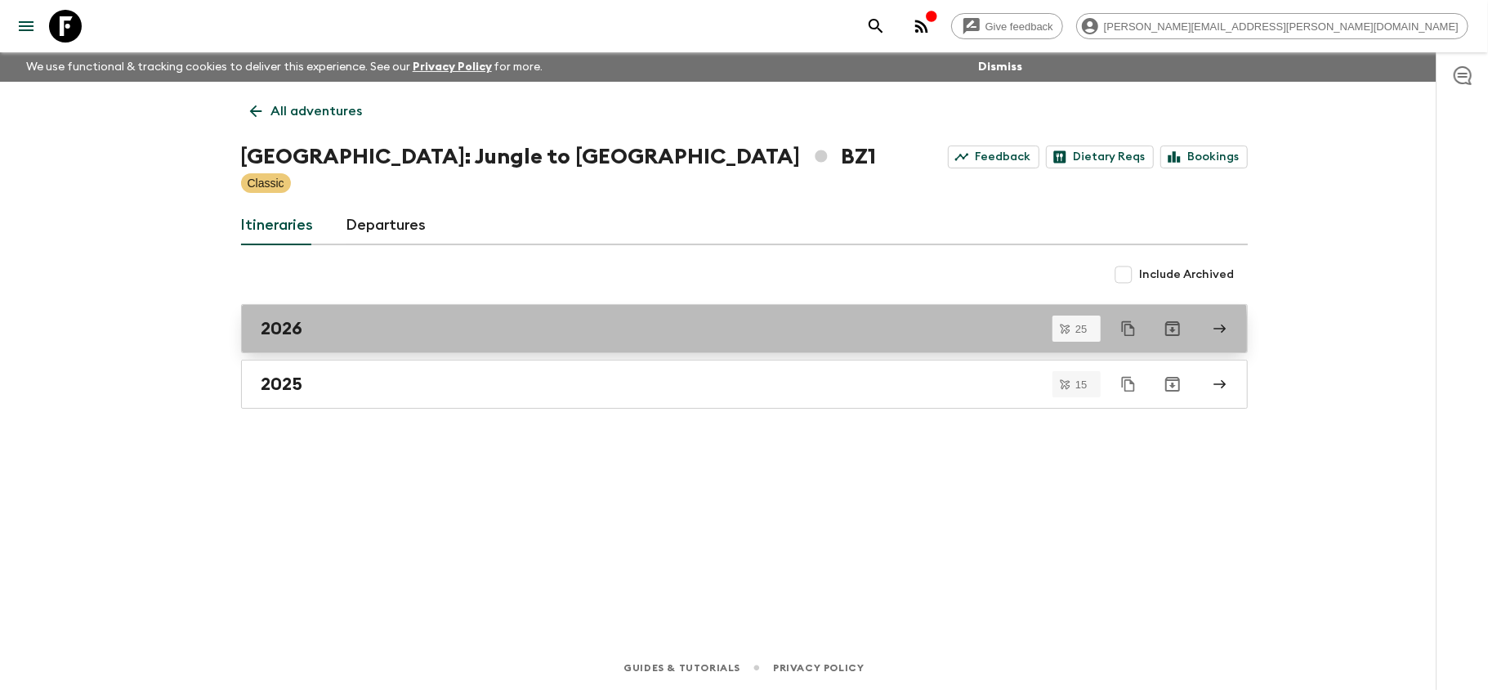
click at [513, 346] on link "2026" at bounding box center [744, 328] width 1007 height 49
